Goal: Book appointment/travel/reservation

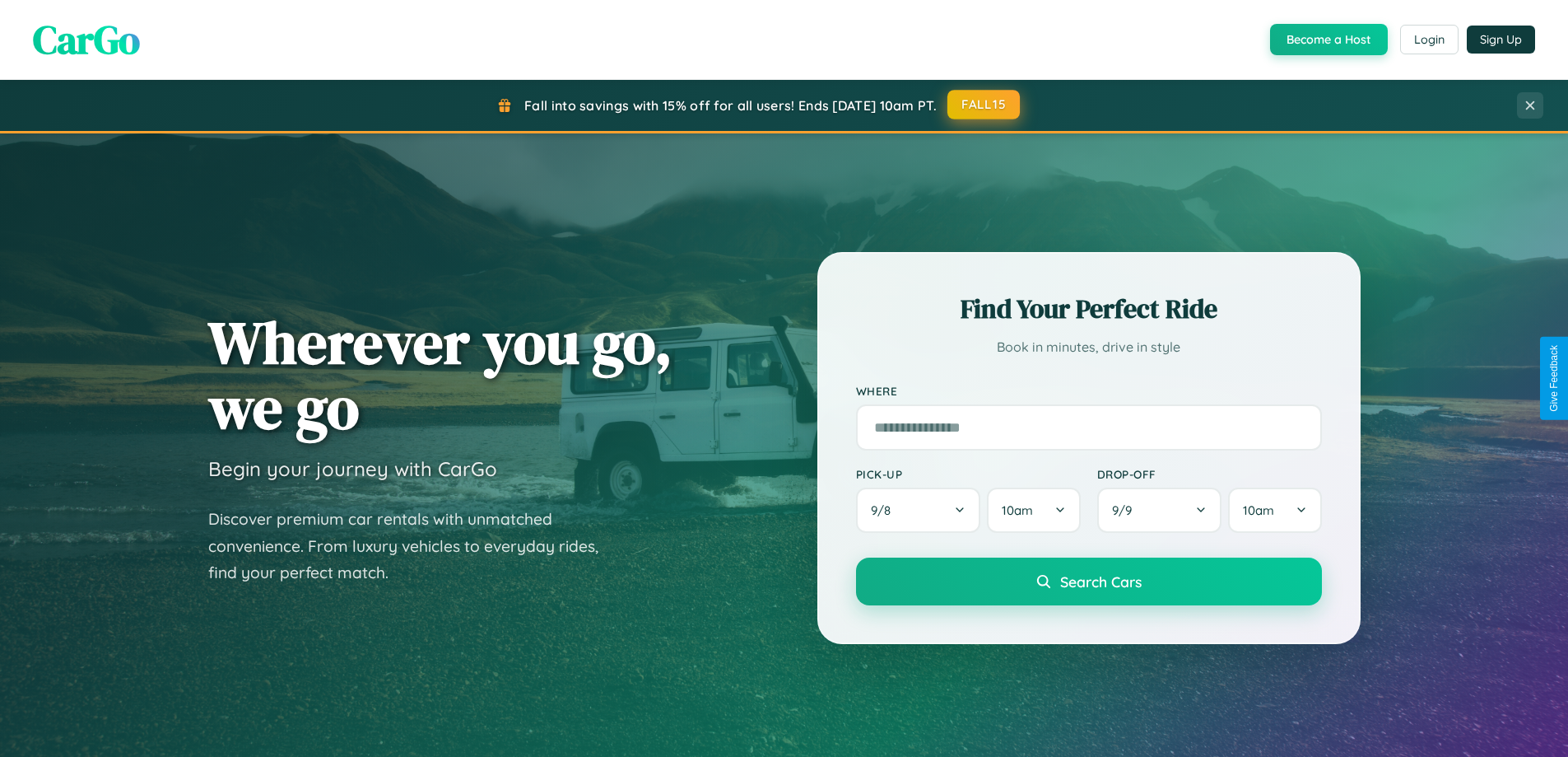
click at [985, 104] on button "FALL15" at bounding box center [984, 104] width 73 height 30
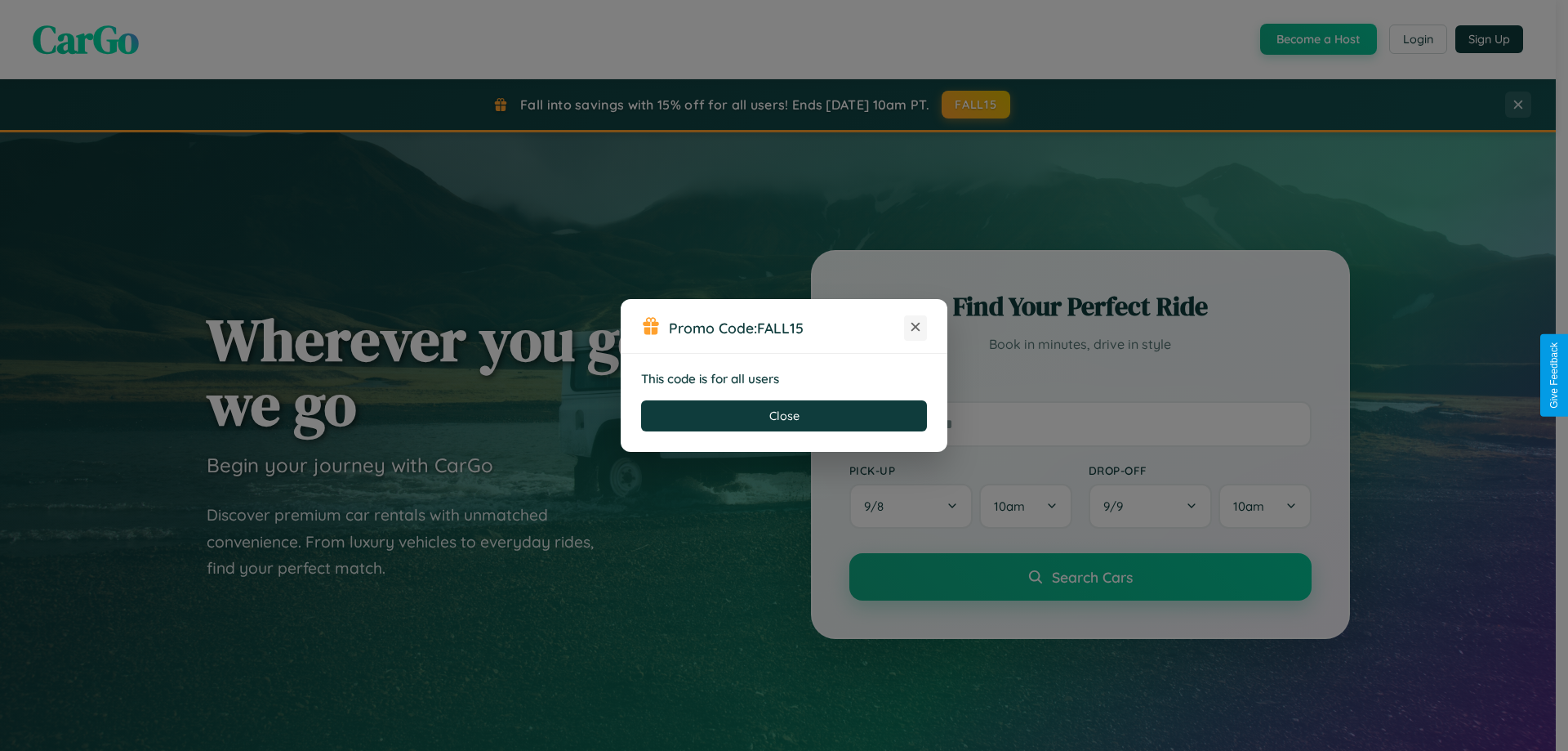
click at [915, 328] on icon at bounding box center [915, 327] width 16 height 16
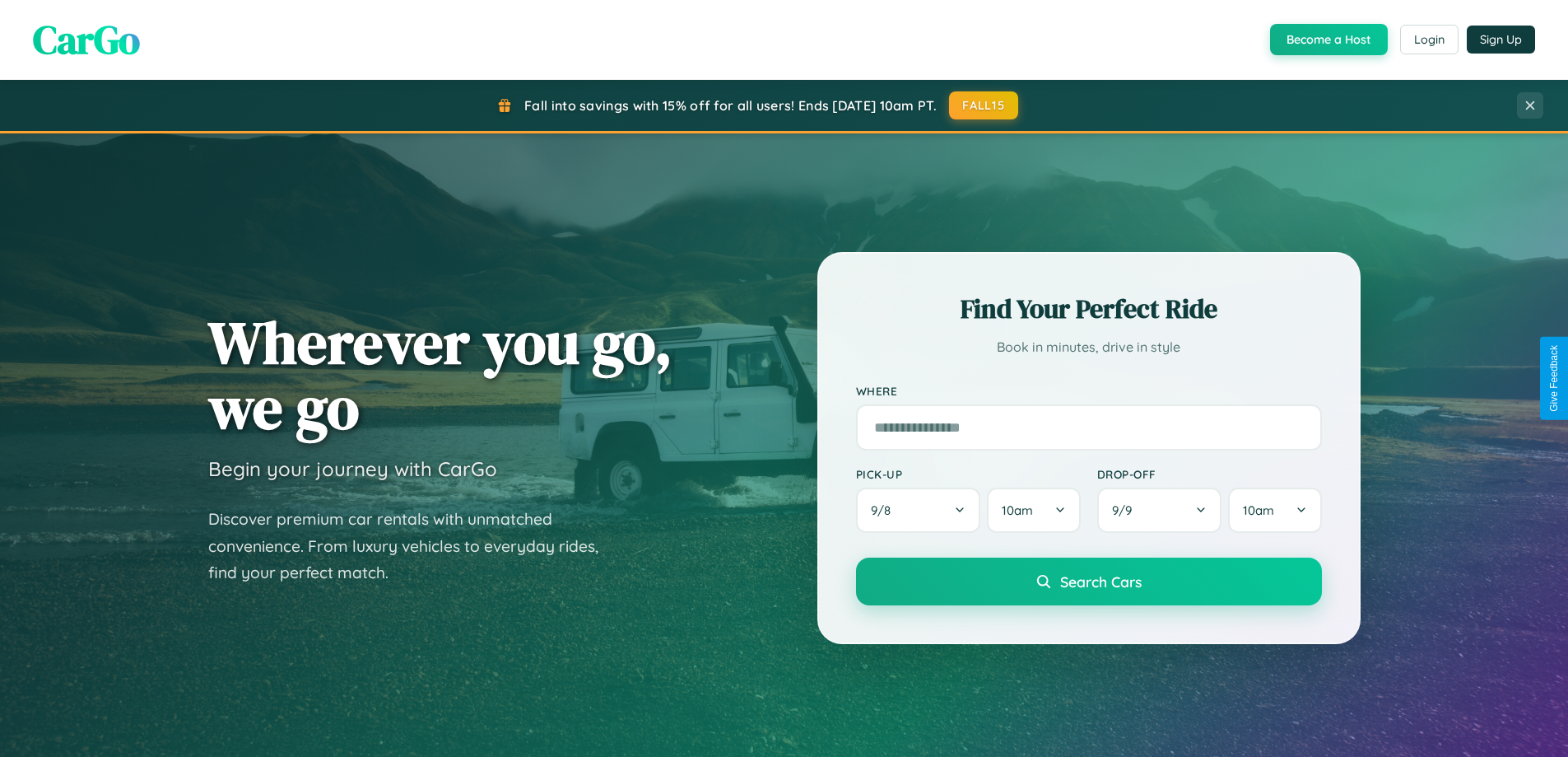
scroll to position [2645, 0]
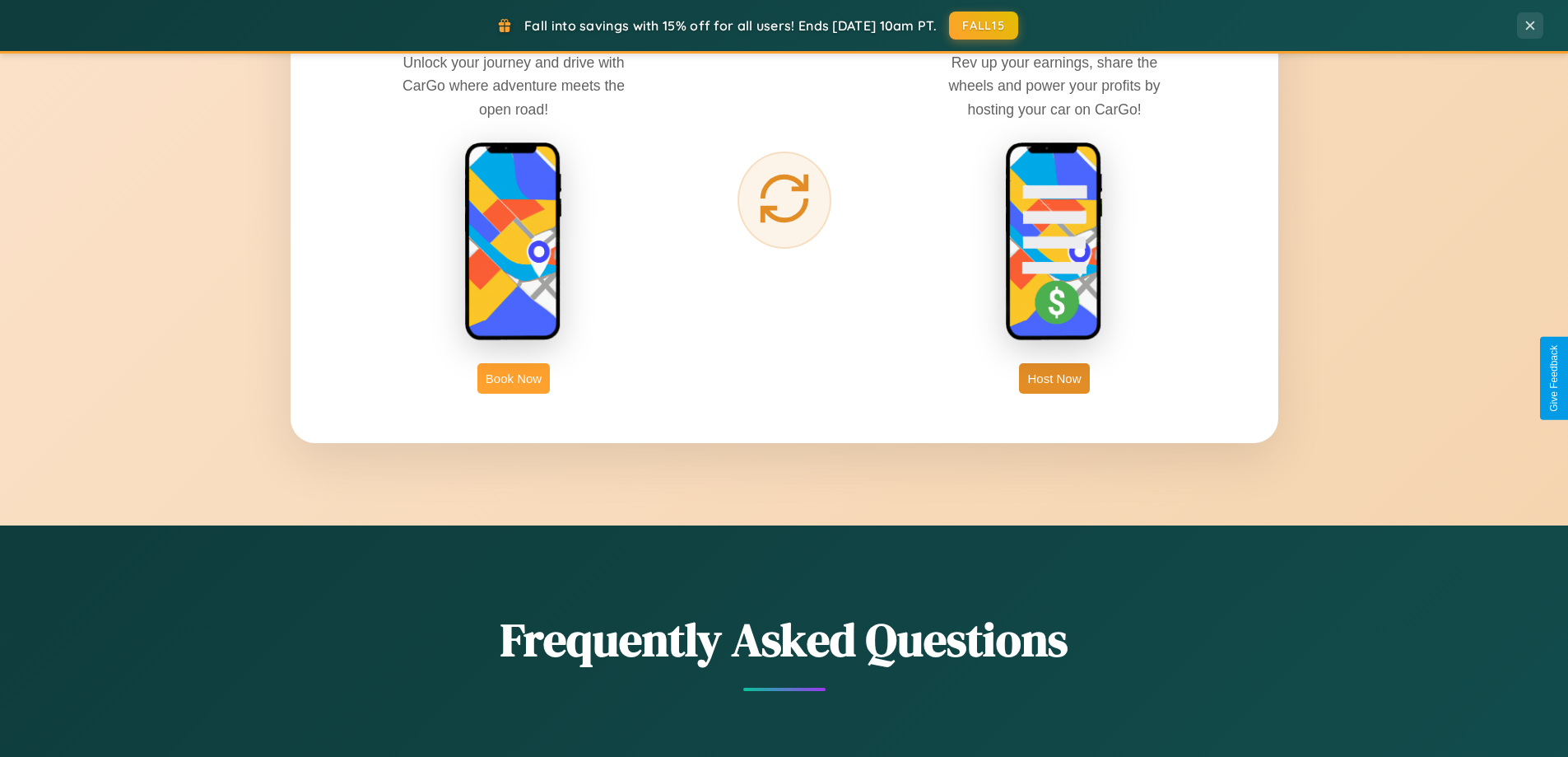
click at [513, 378] on button "Book Now" at bounding box center [513, 378] width 73 height 31
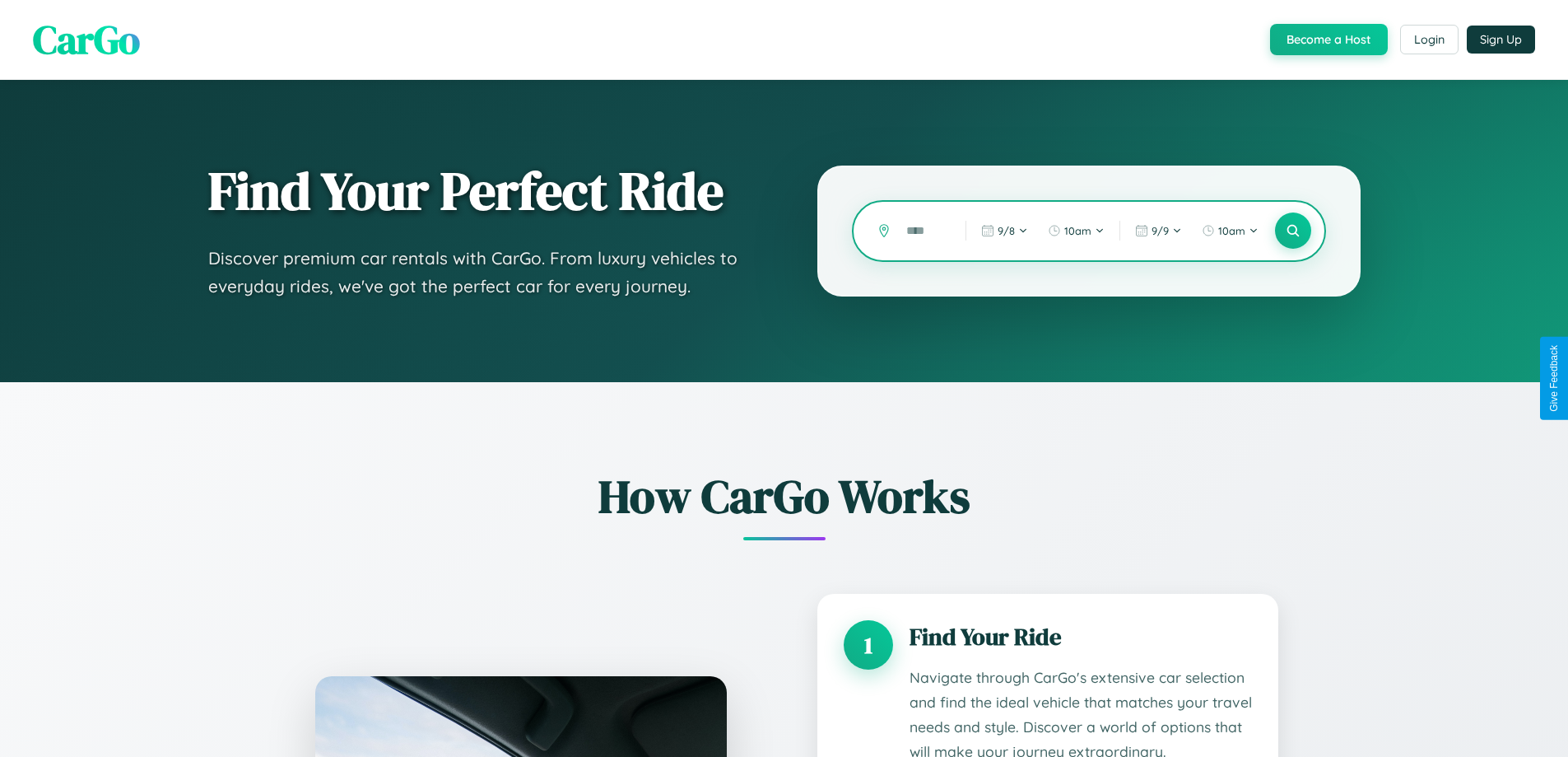
click at [924, 231] on input "text" at bounding box center [923, 231] width 51 height 29
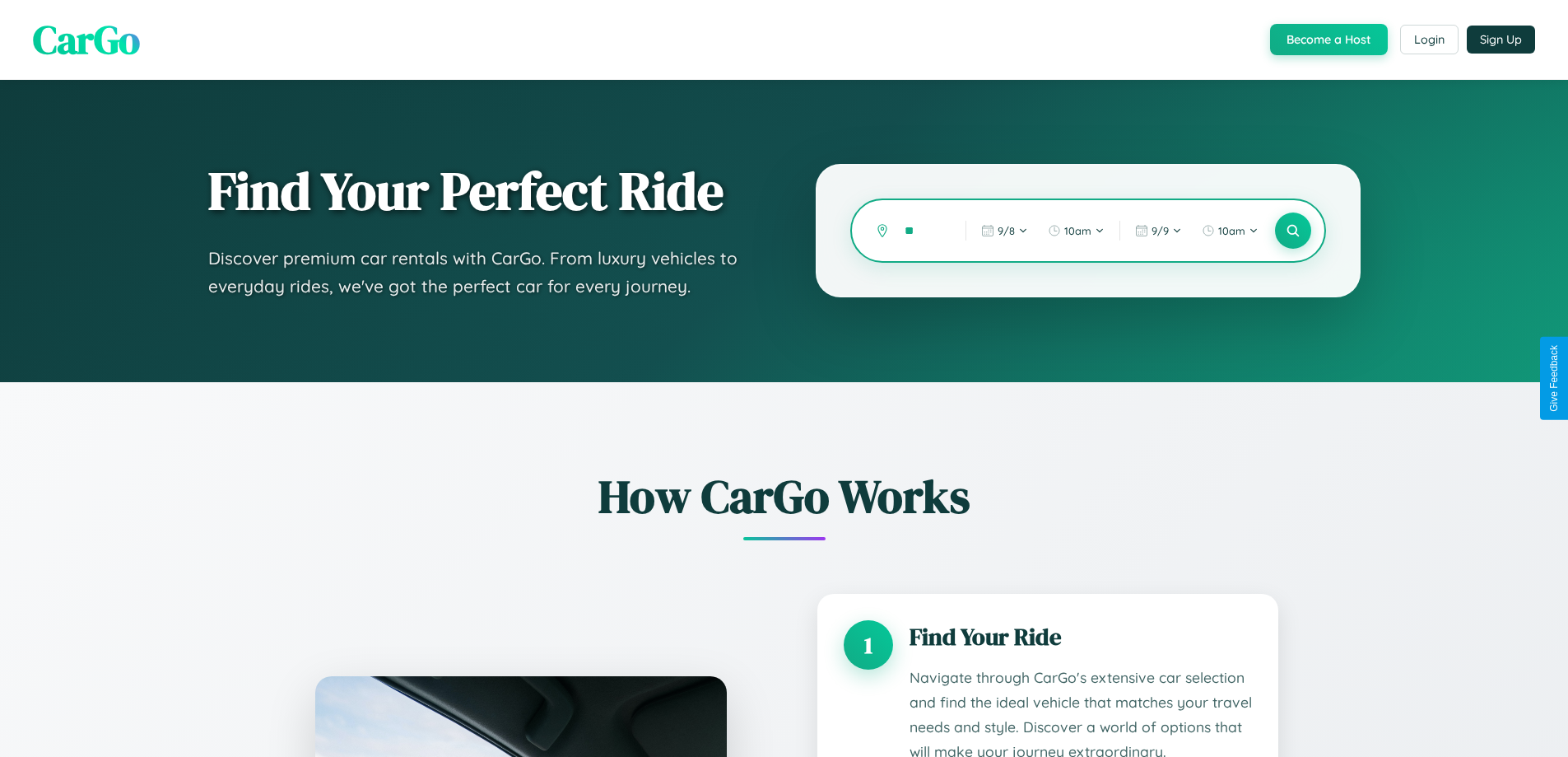
type input "*"
type input "*****"
click at [1292, 231] on icon at bounding box center [1292, 231] width 15 height 15
